Goal: Information Seeking & Learning: Find specific fact

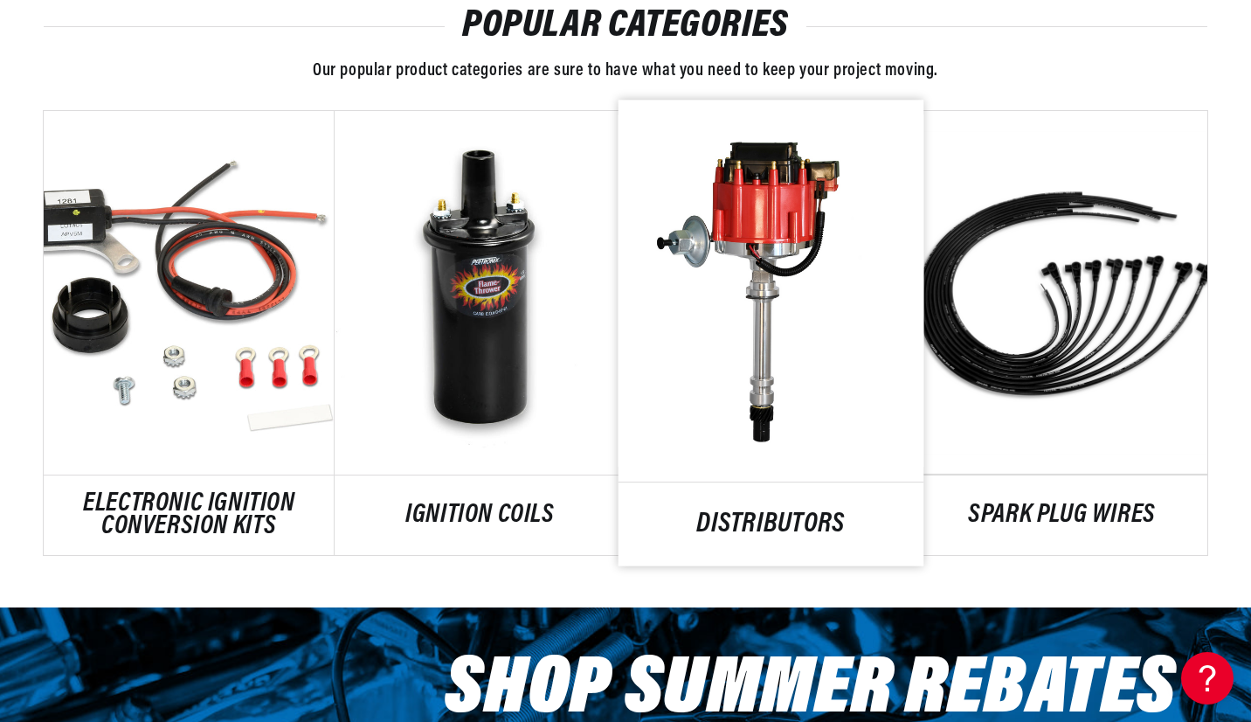
scroll to position [0, 2182]
click at [762, 513] on link "DISTRIBUTORS" at bounding box center [771, 525] width 306 height 24
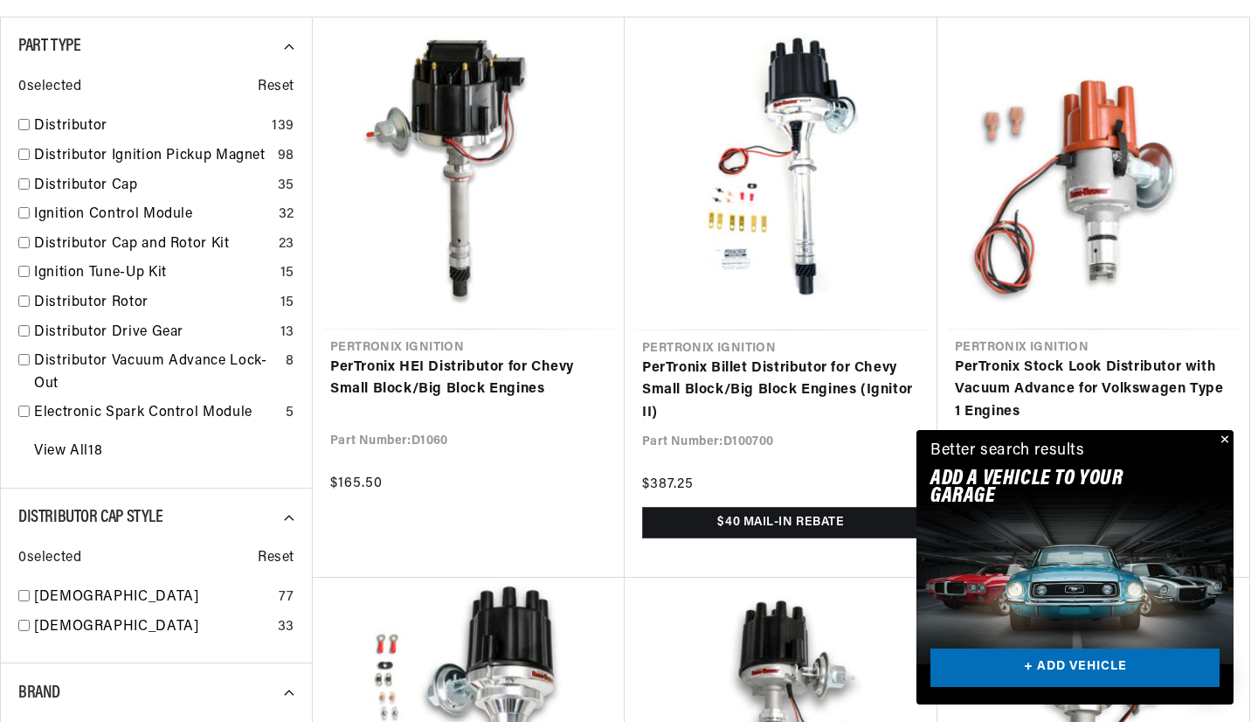
scroll to position [699, 0]
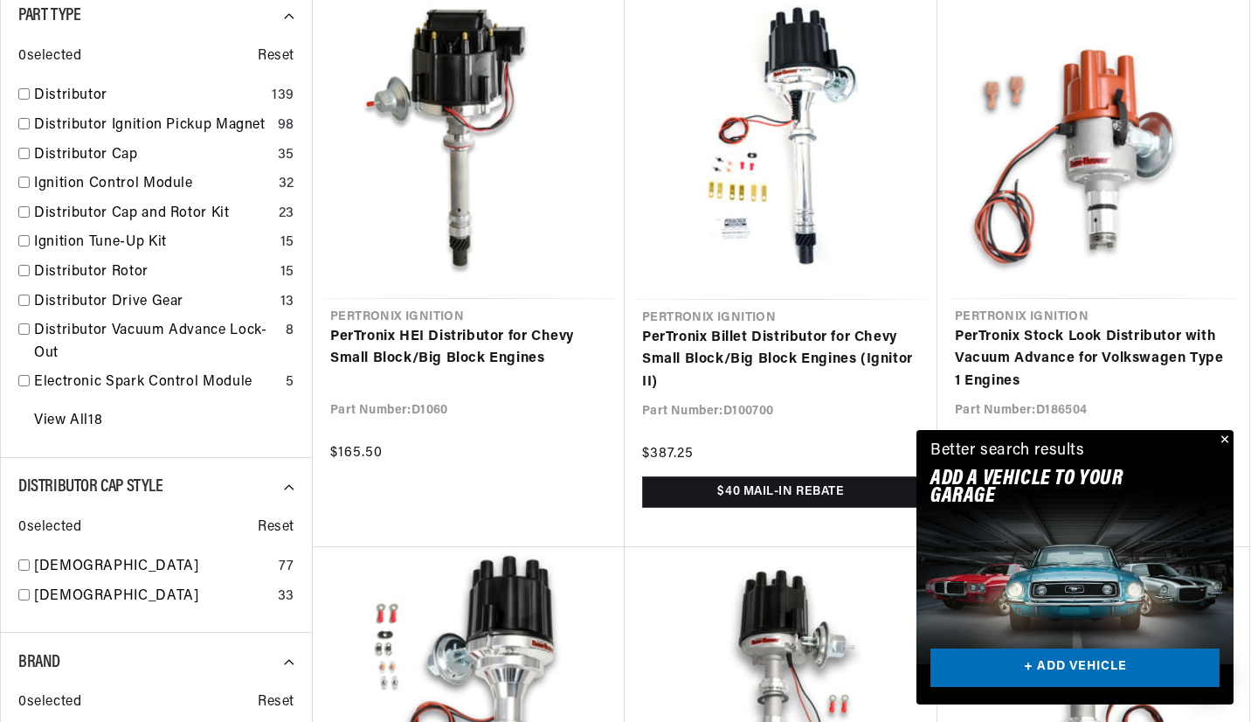
click at [1228, 438] on button "Close" at bounding box center [1223, 440] width 21 height 21
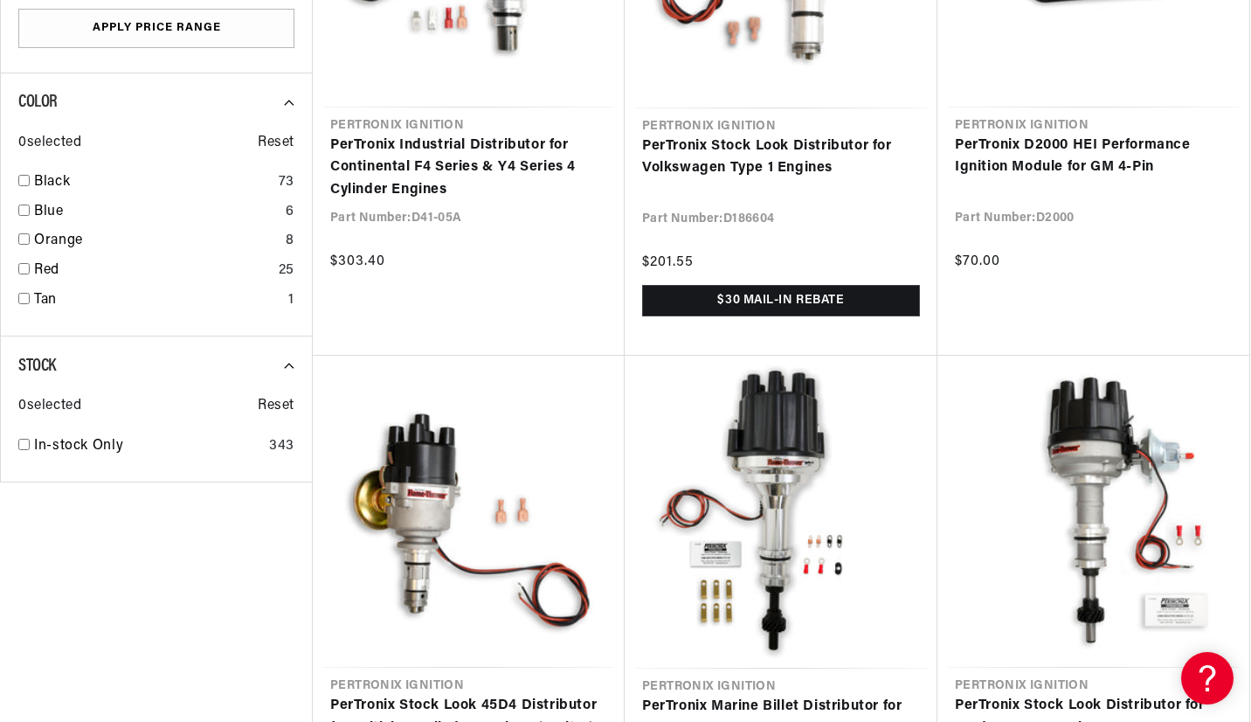
scroll to position [0, 2180]
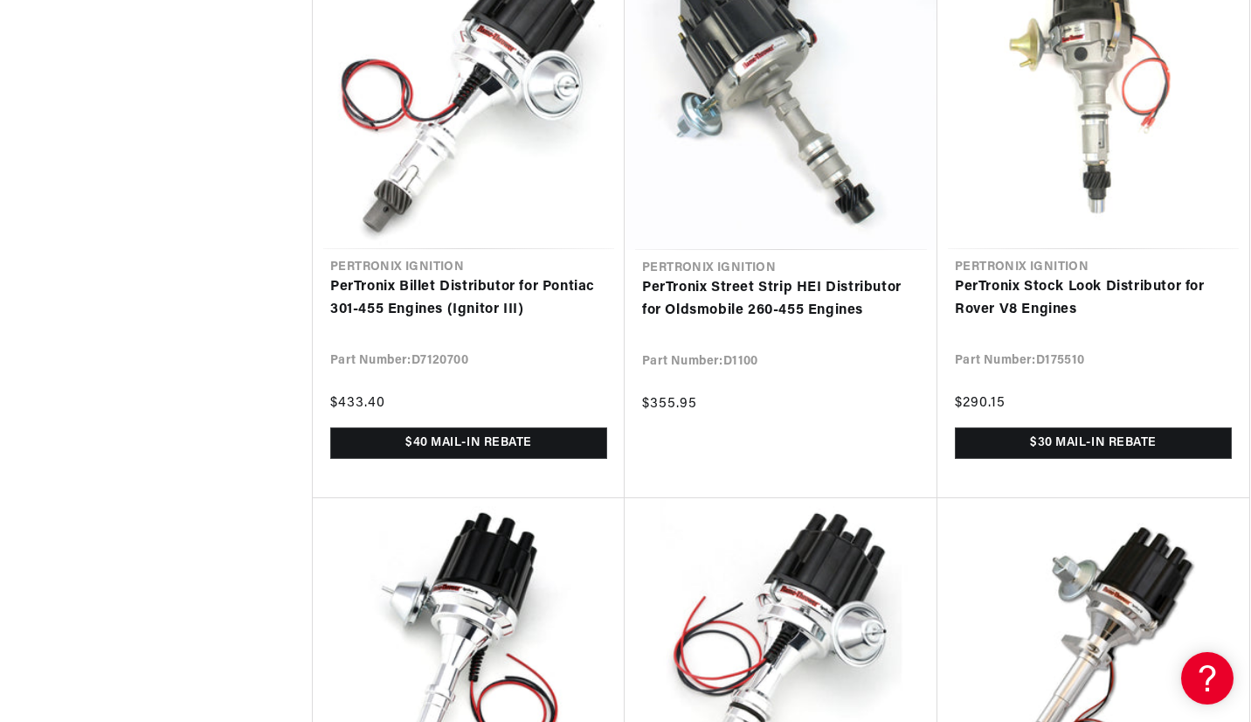
scroll to position [8386, 0]
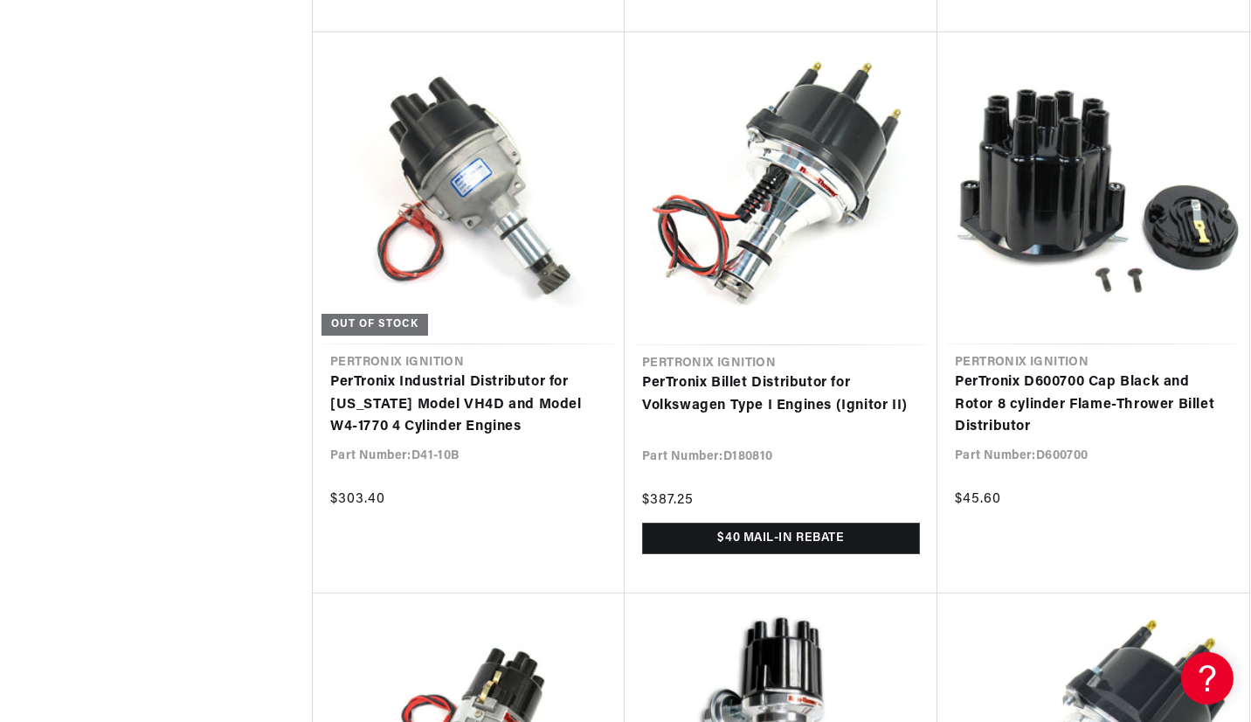
scroll to position [11182, 0]
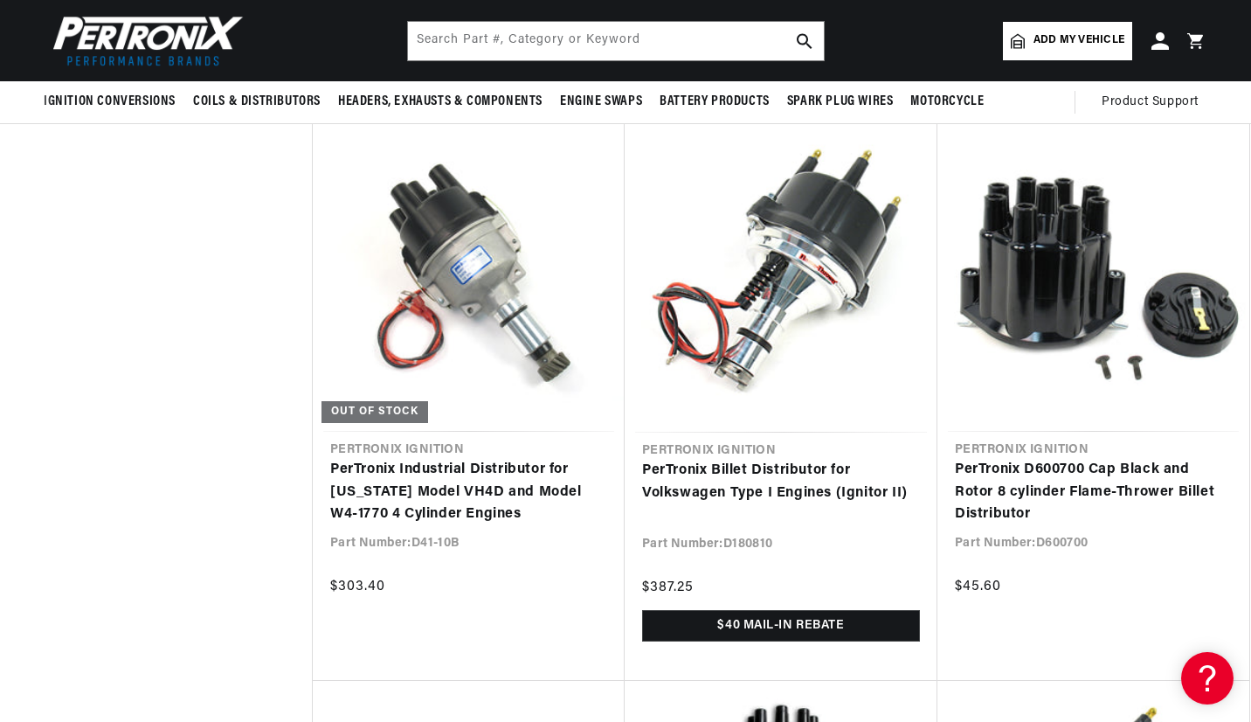
scroll to position [10570, 0]
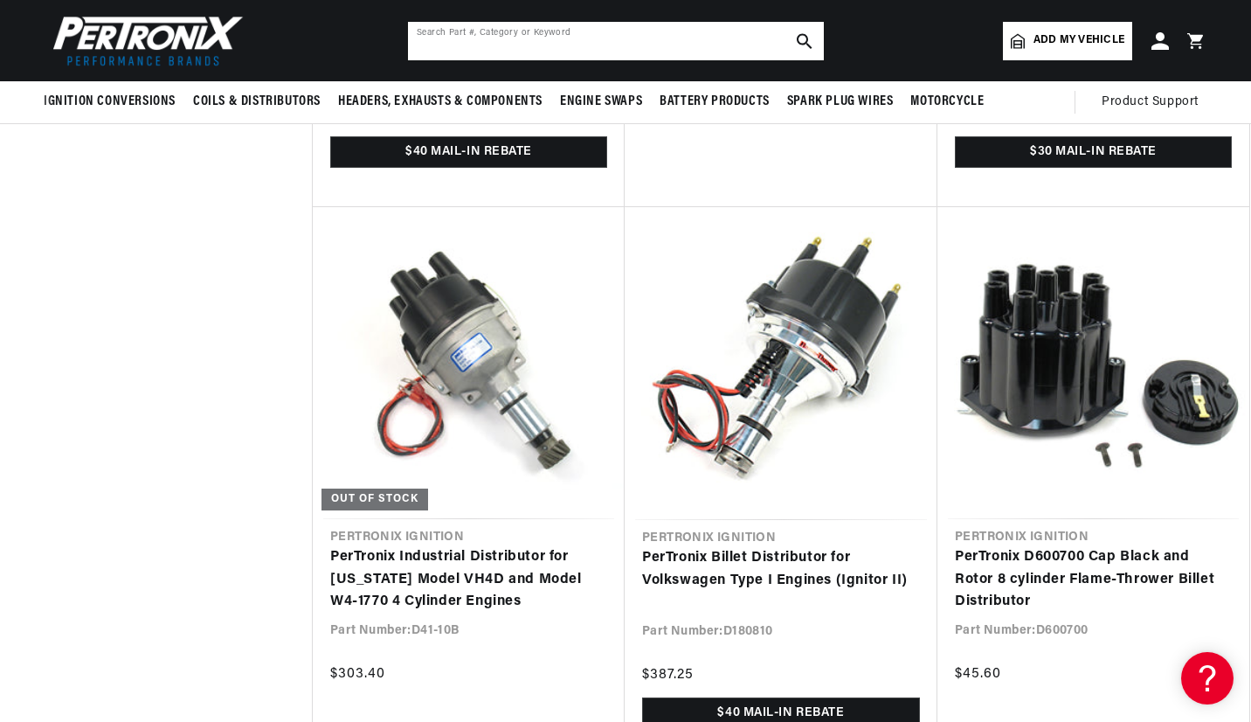
click at [506, 47] on input "text" at bounding box center [616, 41] width 416 height 38
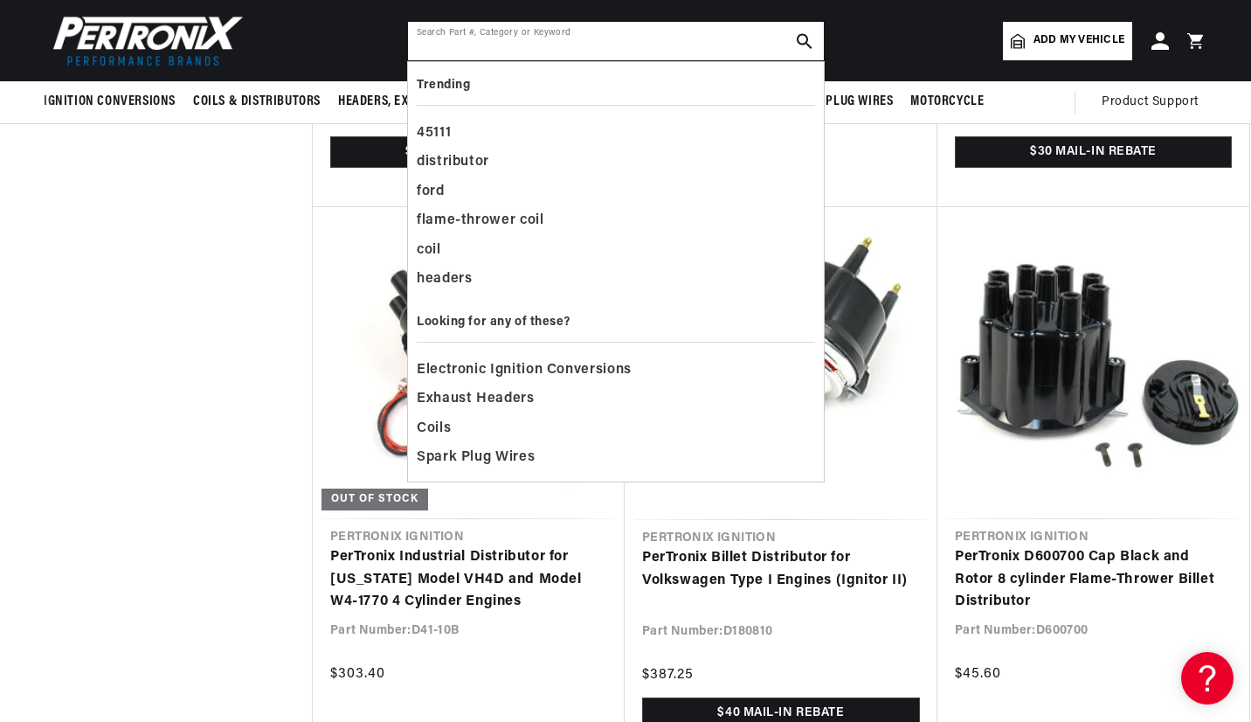
scroll to position [0, 2182]
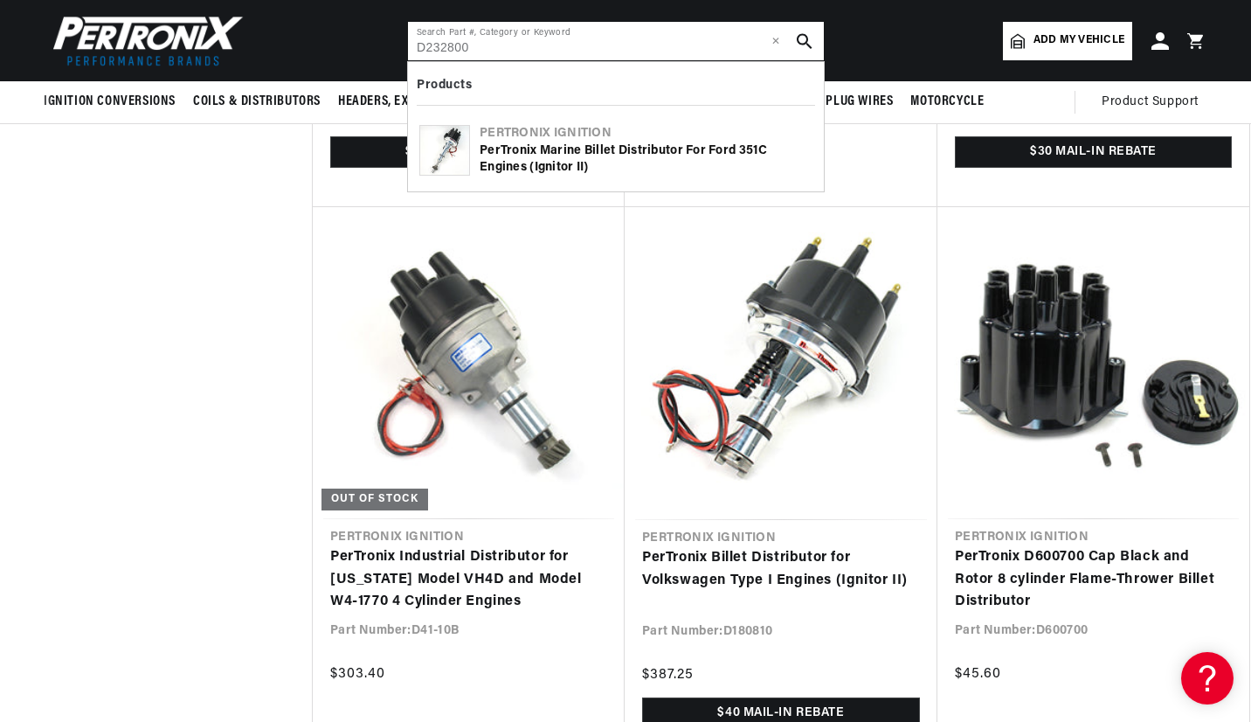
type input "D232800"
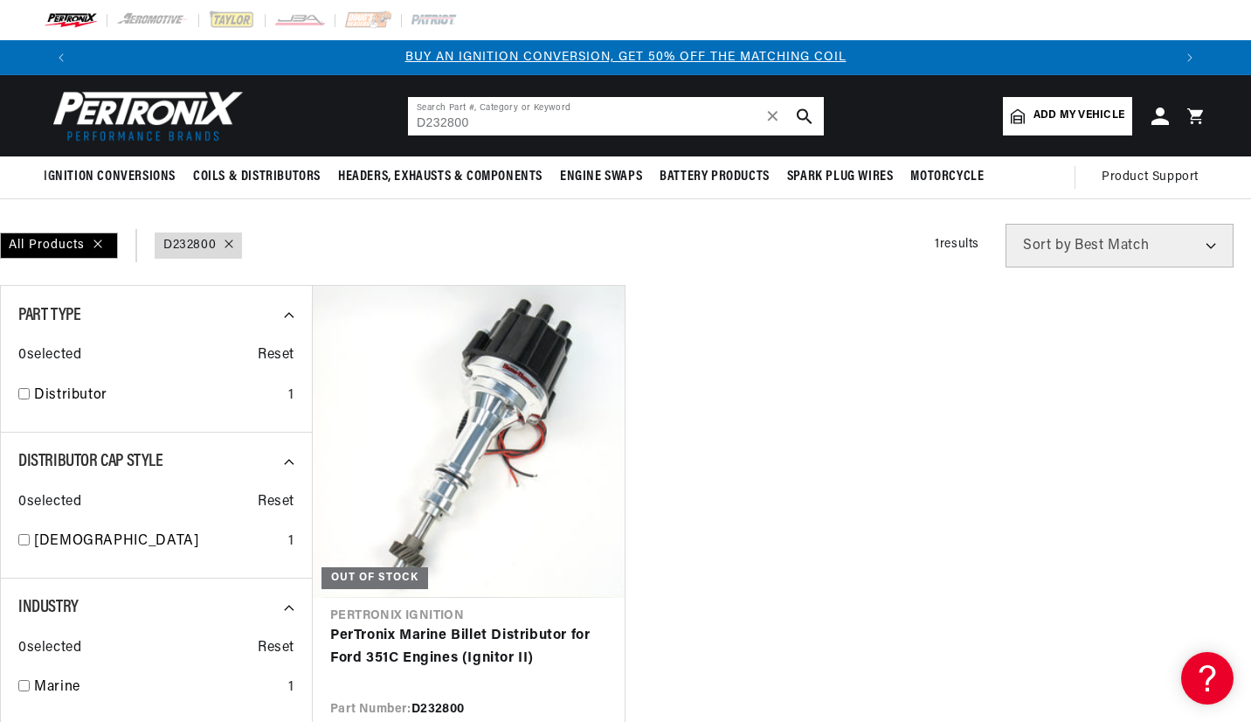
click at [575, 121] on input "D232800" at bounding box center [616, 116] width 416 height 38
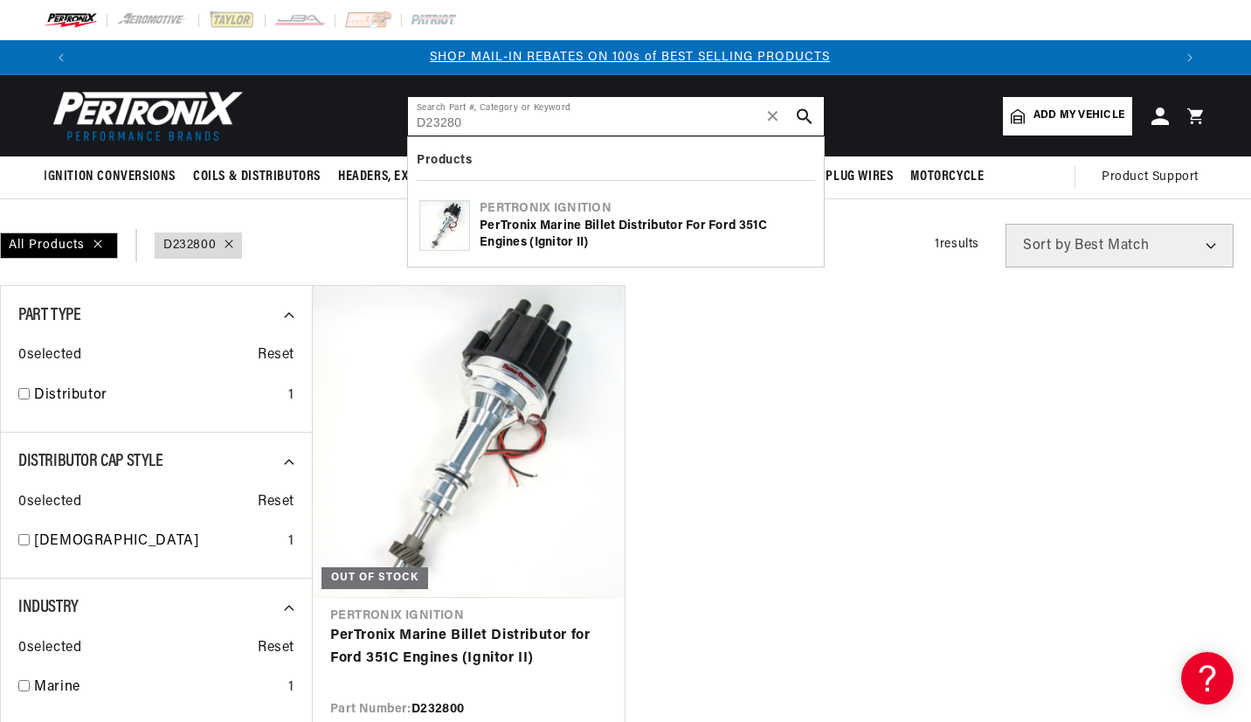
scroll to position [0, 1091]
type input "D23280"
click at [945, 393] on ul "Out of stock Pertronix Ignition PerTronix Marine Billet Distributor for Ford 35…" at bounding box center [781, 565] width 938 height 560
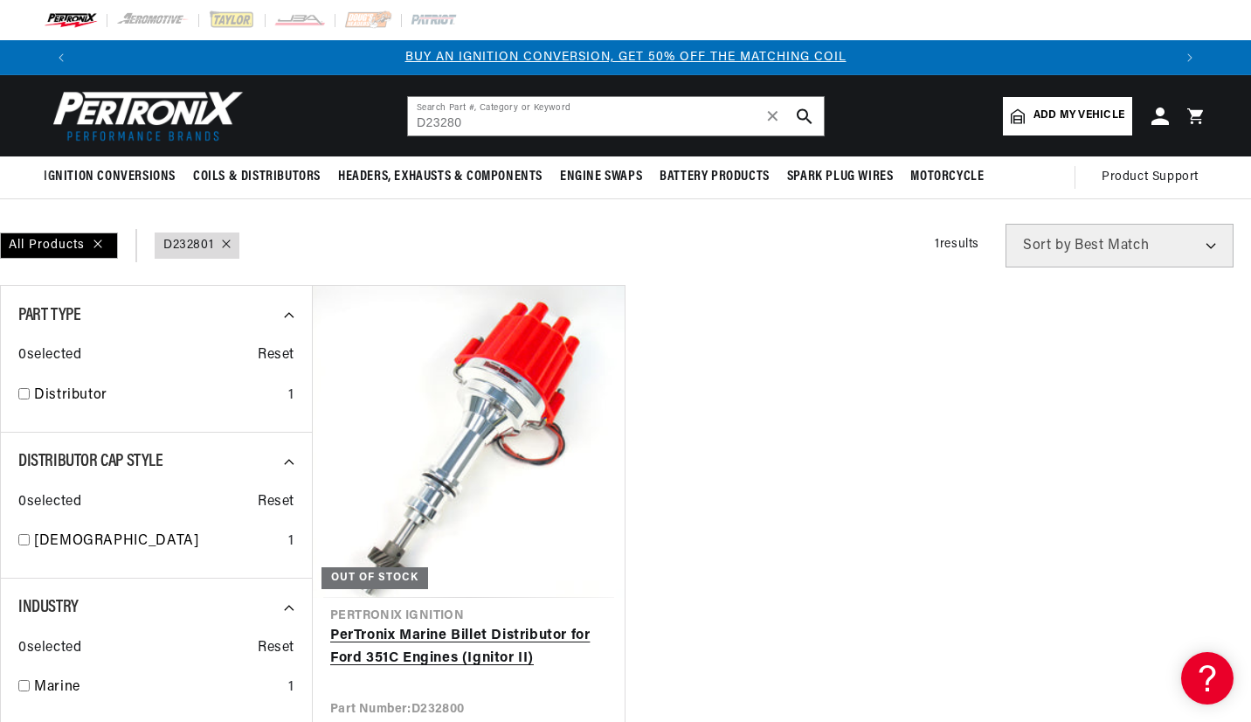
click at [545, 625] on link "PerTronix Marine Billet Distributor for Ford 351C Engines (Ignitor II)" at bounding box center [468, 647] width 277 height 45
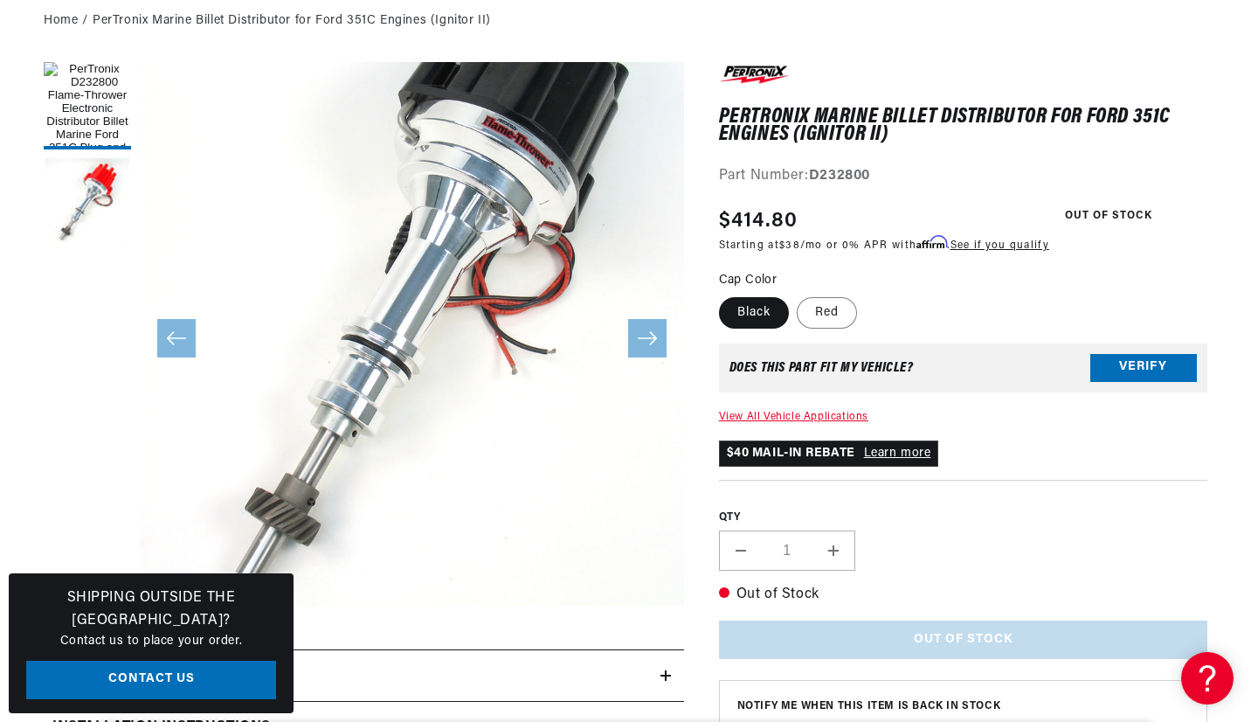
scroll to position [0, 2182]
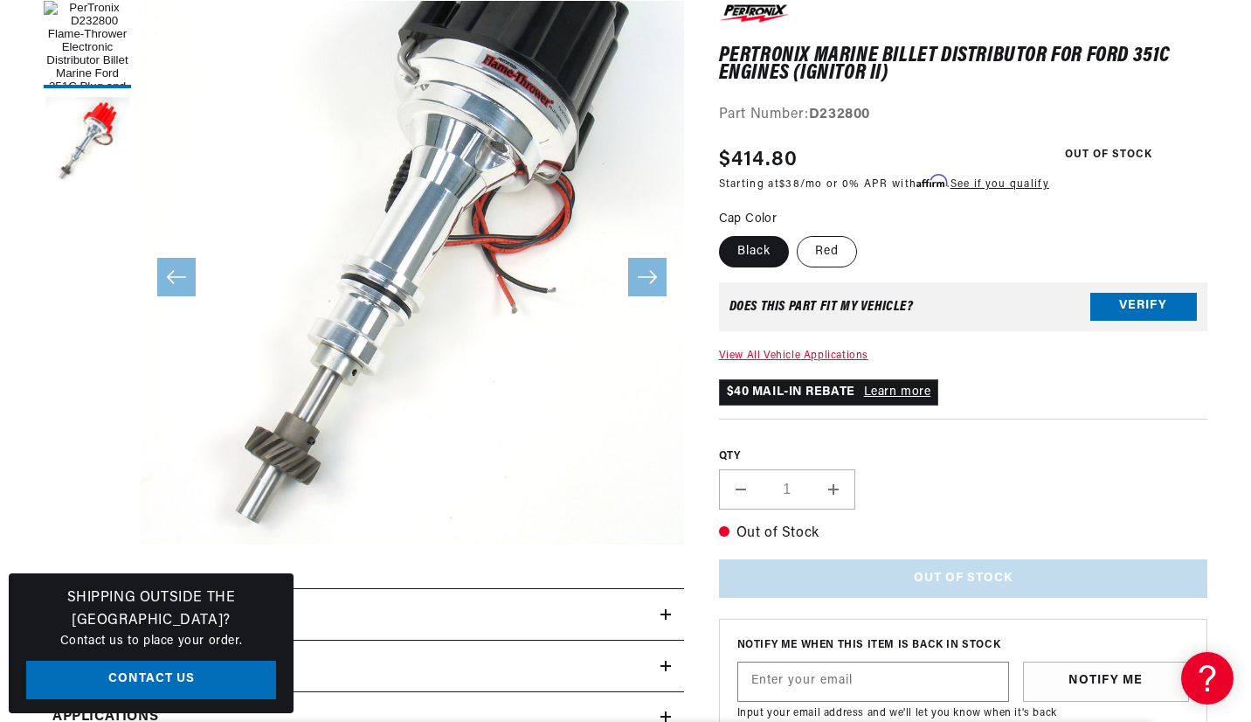
click at [833, 247] on label "Red" at bounding box center [827, 251] width 60 height 31
click at [798, 233] on input "Red" at bounding box center [798, 232] width 1 height 1
radio input "true"
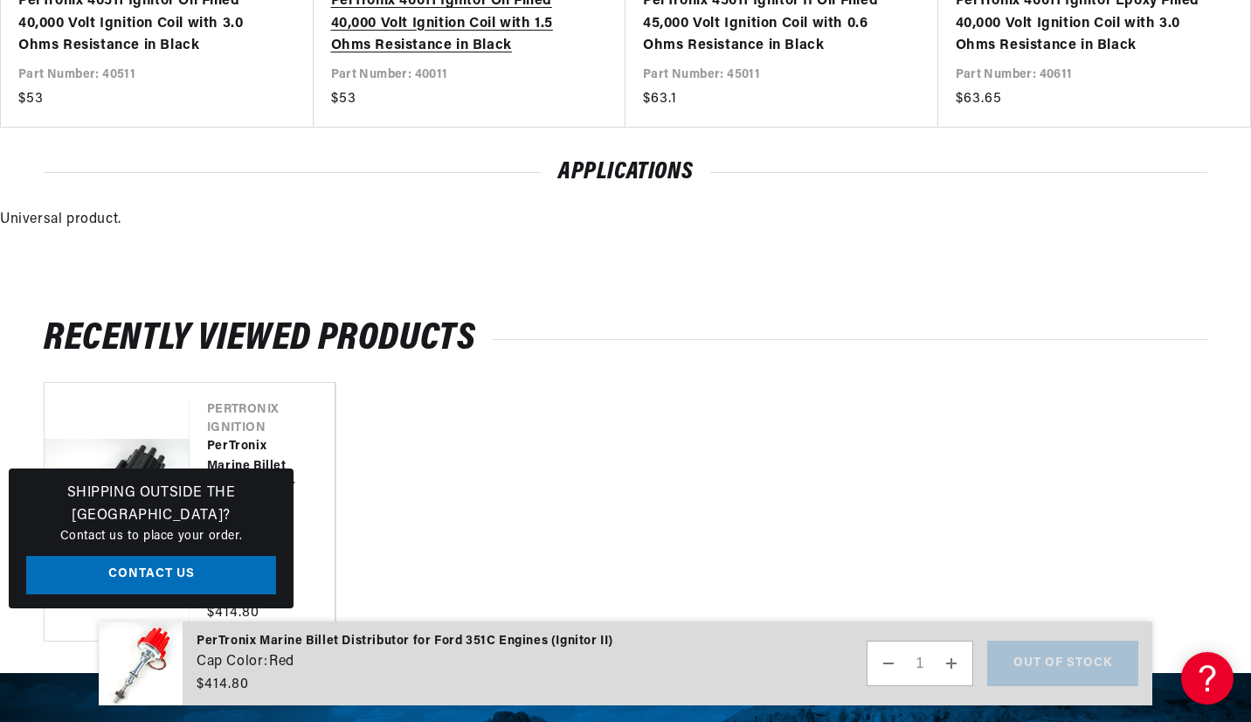
scroll to position [0, 1091]
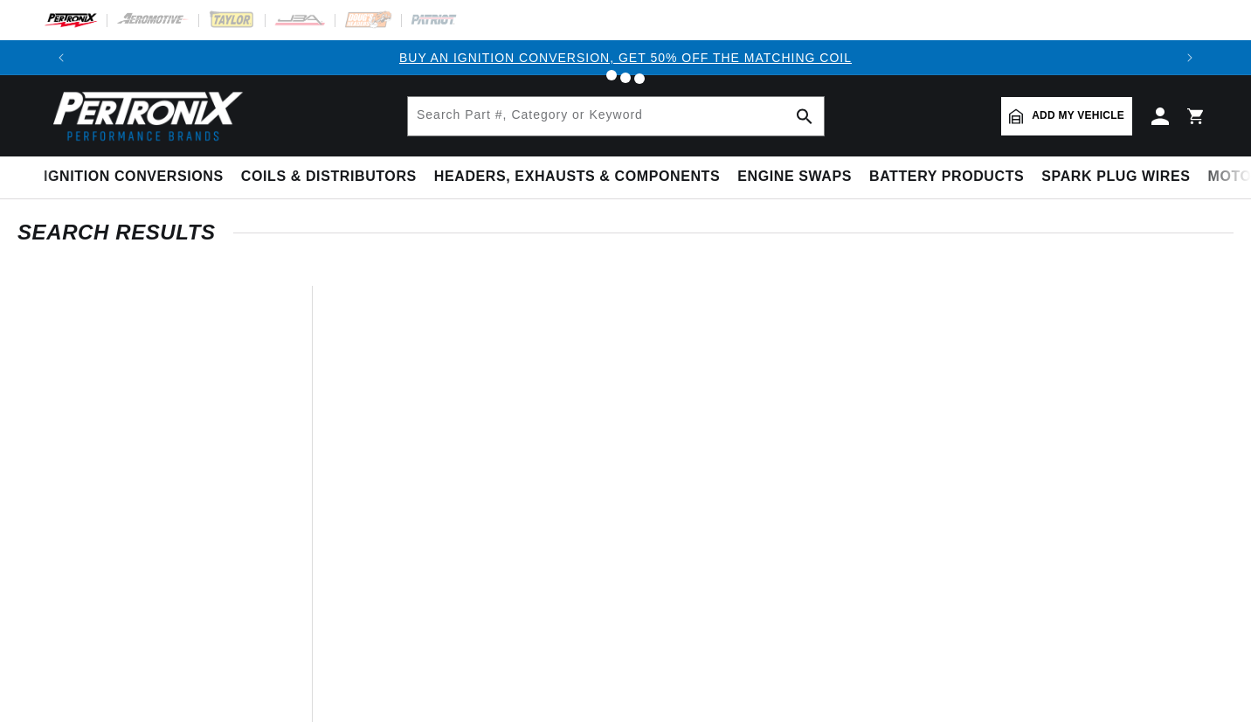
type input "D232801"
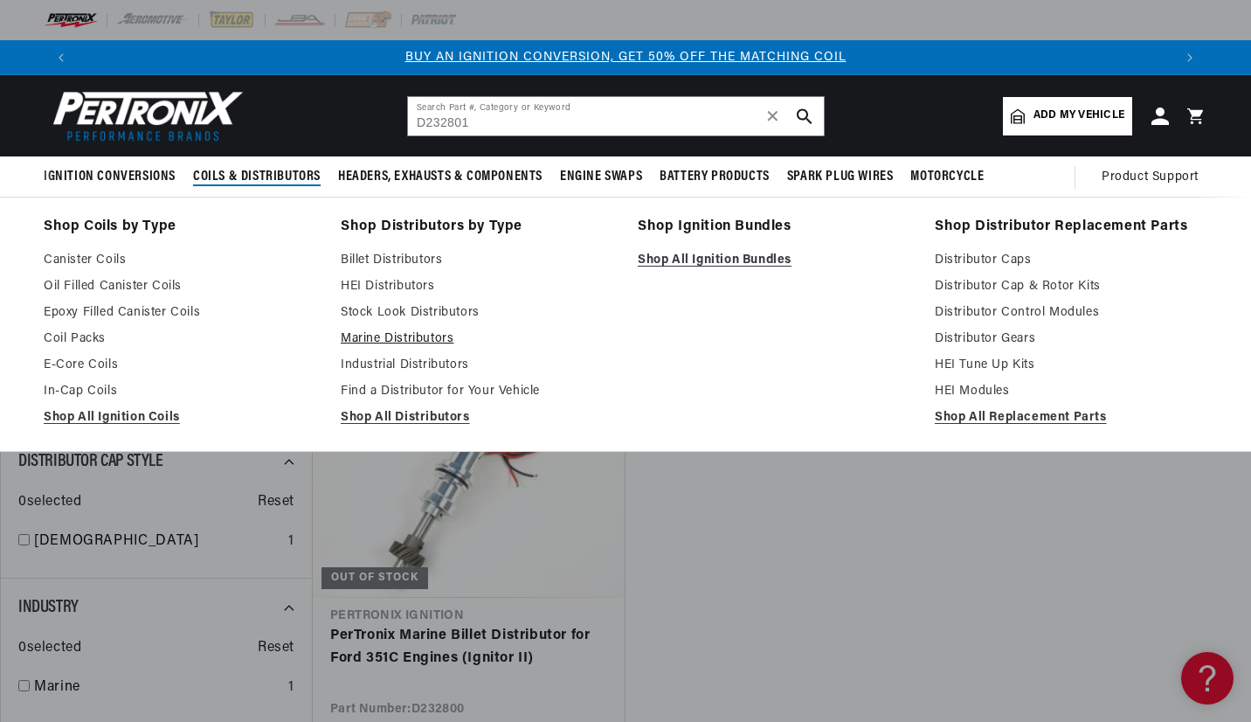
click at [406, 339] on link "Marine Distributors" at bounding box center [477, 338] width 273 height 21
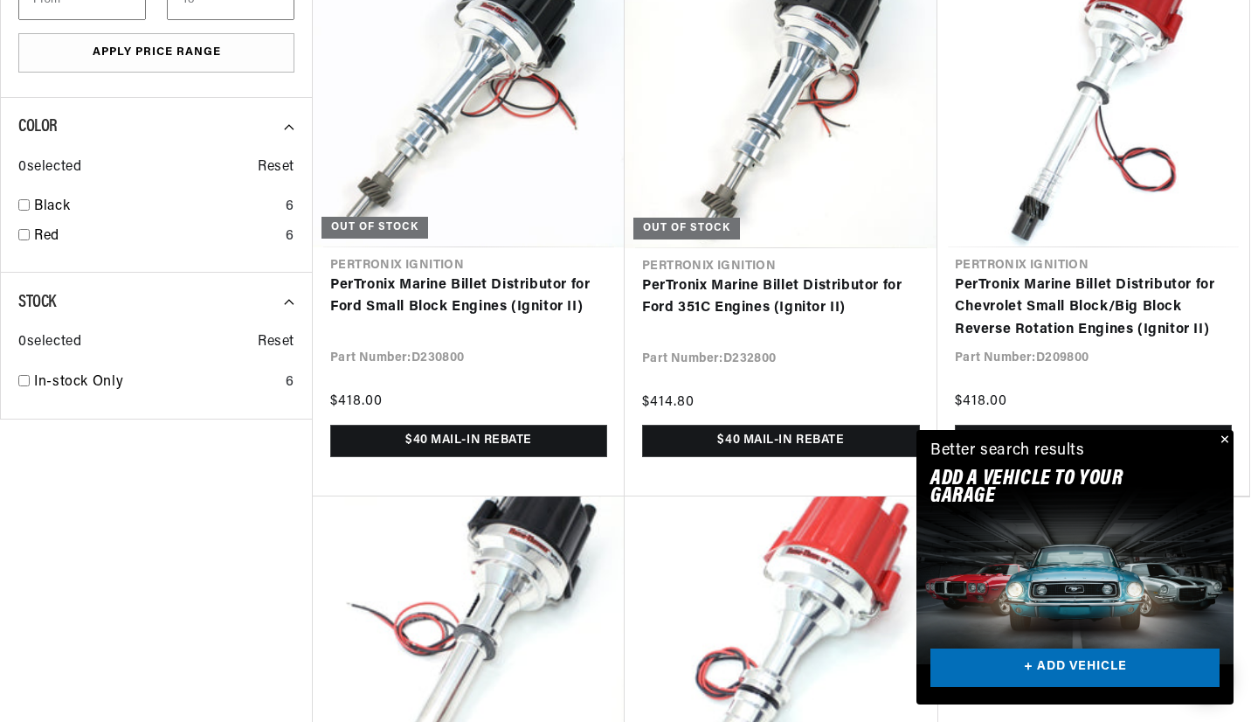
scroll to position [1660, 0]
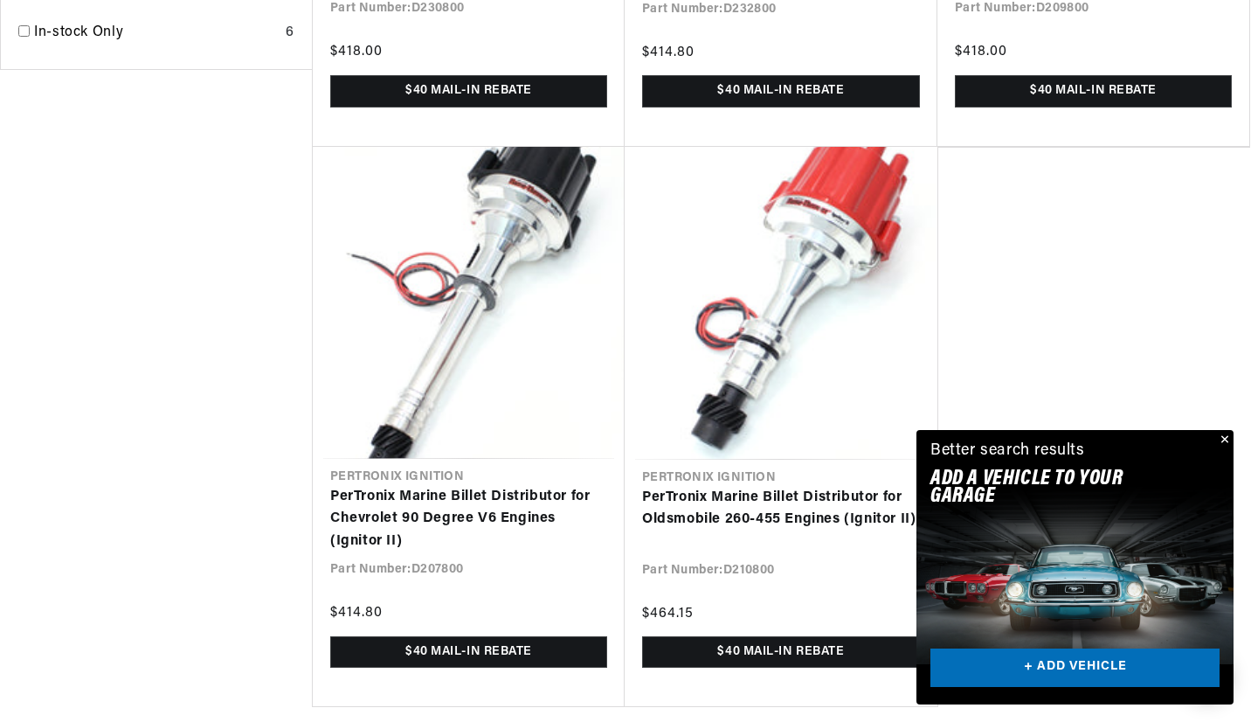
click at [1227, 439] on button "Close" at bounding box center [1223, 440] width 21 height 21
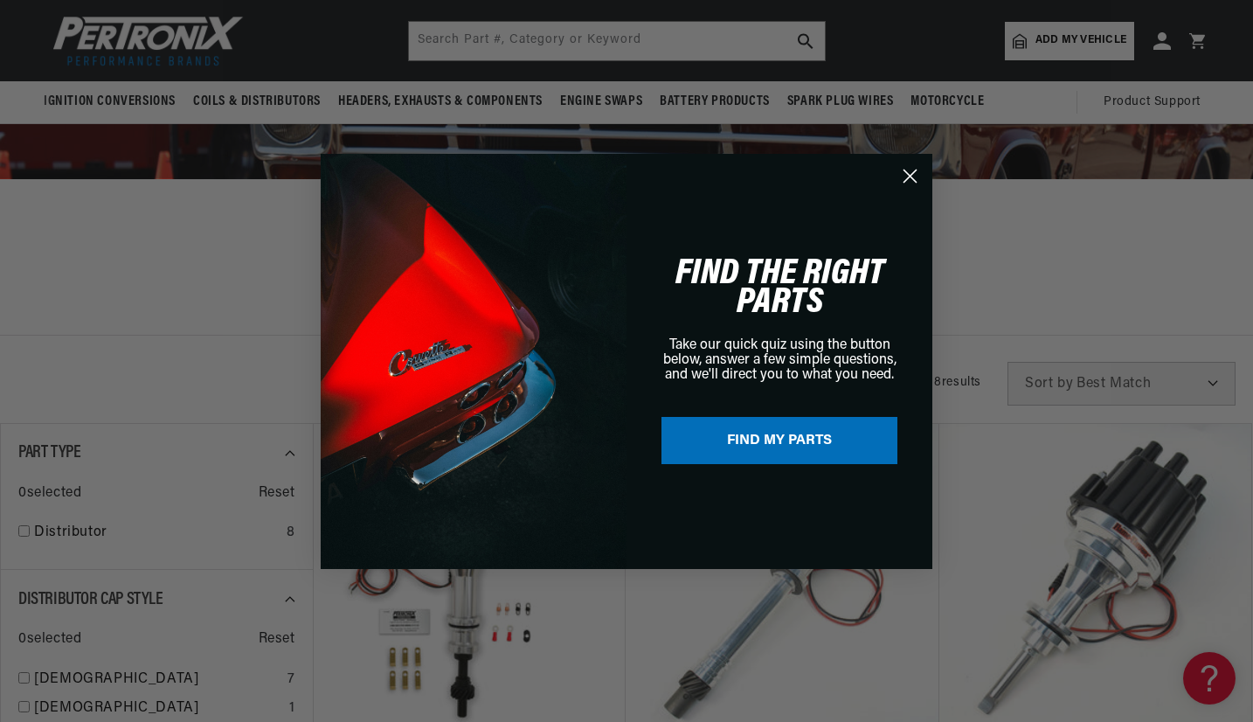
scroll to position [0, 2182]
